Goal: Contribute content: Contribute content

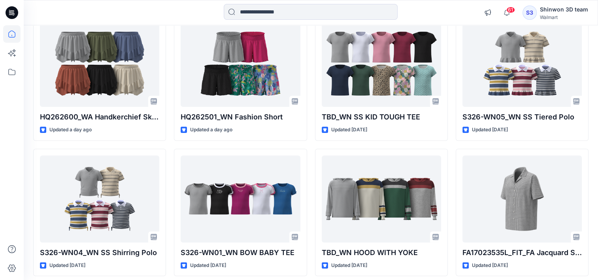
scroll to position [662, 0]
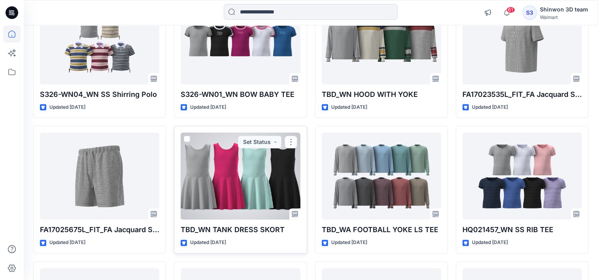
click at [205, 205] on div at bounding box center [240, 175] width 119 height 87
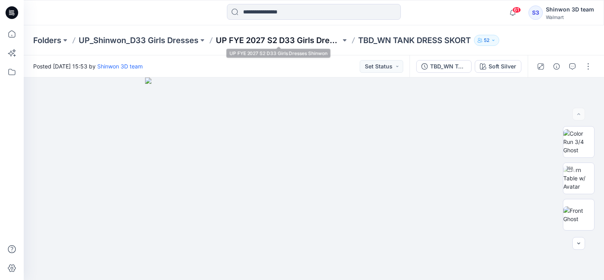
click at [320, 38] on p "UP FYE 2027 S2 D33 Girls Dresses Shinwon" at bounding box center [278, 40] width 125 height 11
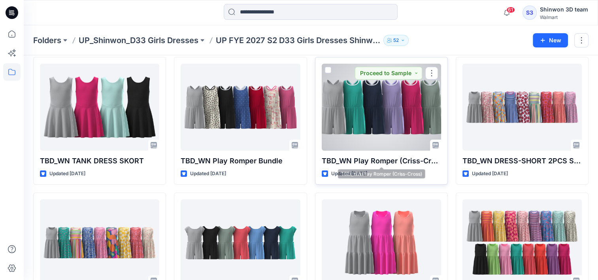
scroll to position [79, 0]
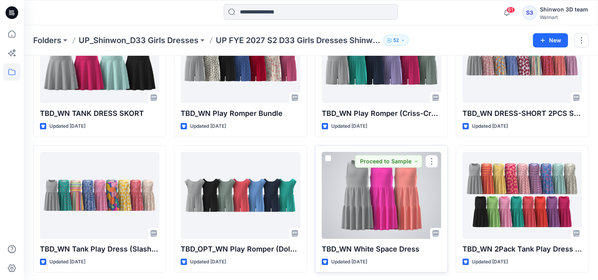
click at [407, 204] on div at bounding box center [381, 195] width 119 height 87
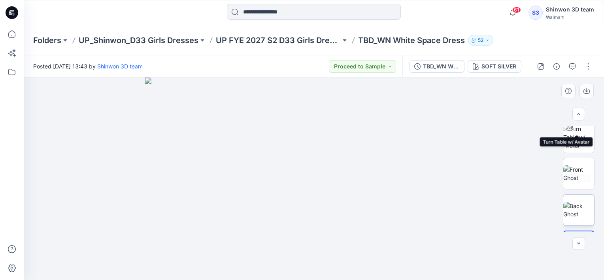
scroll to position [71, 0]
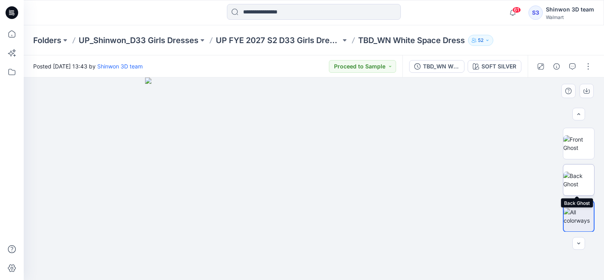
click at [581, 181] on img at bounding box center [579, 180] width 31 height 17
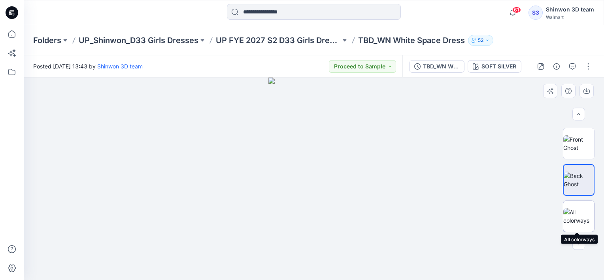
click at [574, 221] on img at bounding box center [579, 216] width 31 height 17
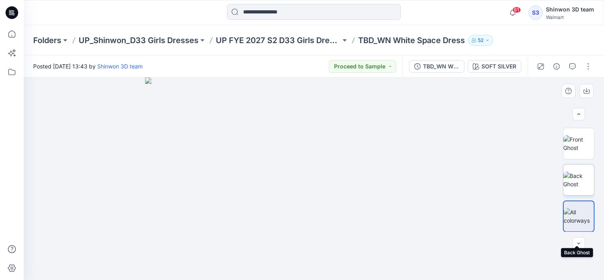
scroll to position [0, 0]
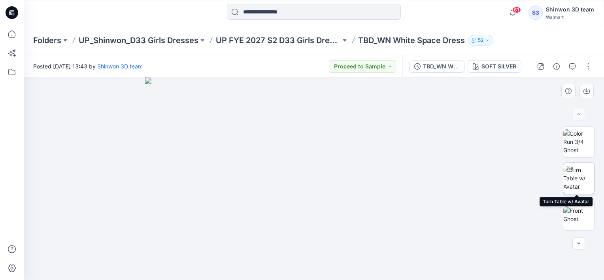
click at [582, 182] on img at bounding box center [579, 178] width 31 height 25
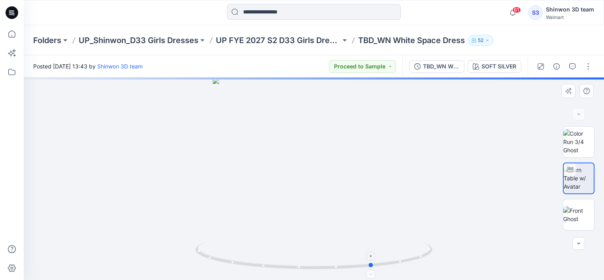
drag, startPoint x: 314, startPoint y: 269, endPoint x: 373, endPoint y: 271, distance: 59.7
click at [373, 271] on icon at bounding box center [314, 257] width 239 height 30
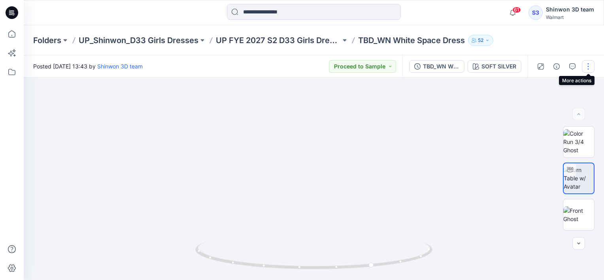
click at [589, 70] on button "button" at bounding box center [588, 66] width 13 height 13
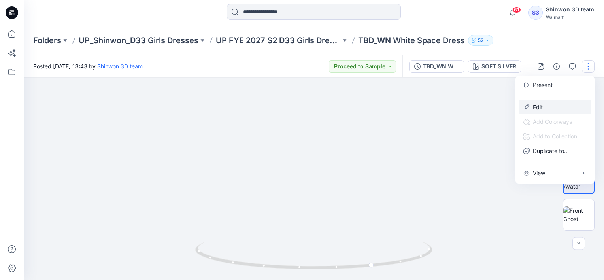
click at [542, 104] on p "Edit" at bounding box center [538, 107] width 10 height 8
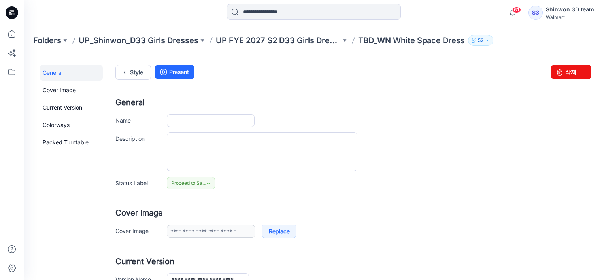
type input "**********"
type textarea "**********"
type input "**********"
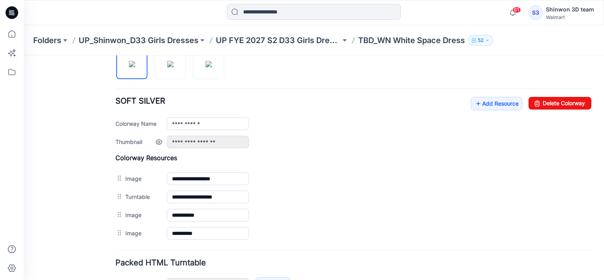
scroll to position [247, 0]
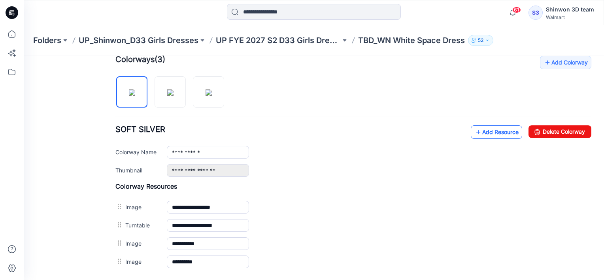
click at [487, 133] on link "Add Resource" at bounding box center [496, 131] width 51 height 13
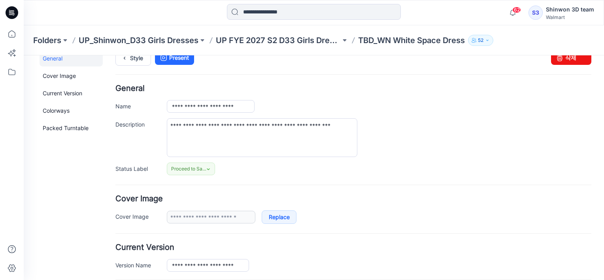
scroll to position [0, 0]
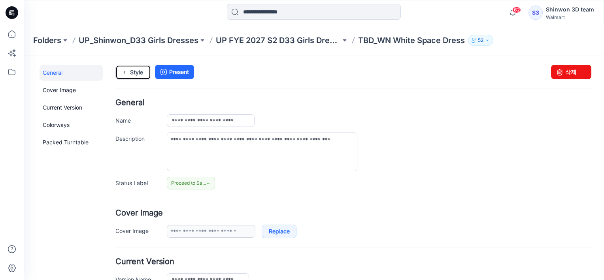
drag, startPoint x: 127, startPoint y: 74, endPoint x: 200, endPoint y: 81, distance: 73.1
click at [127, 74] on icon at bounding box center [124, 72] width 11 height 14
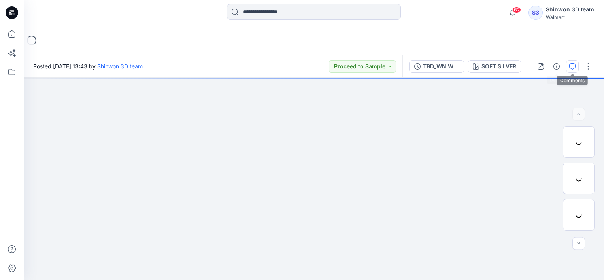
click at [570, 64] on icon "button" at bounding box center [572, 66] width 6 height 6
